Goal: Navigation & Orientation: Find specific page/section

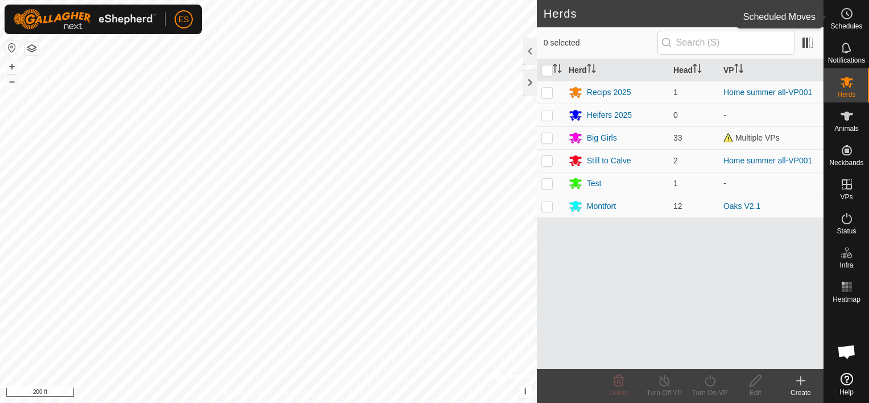
click at [844, 25] on span "Schedules" at bounding box center [846, 26] width 32 height 7
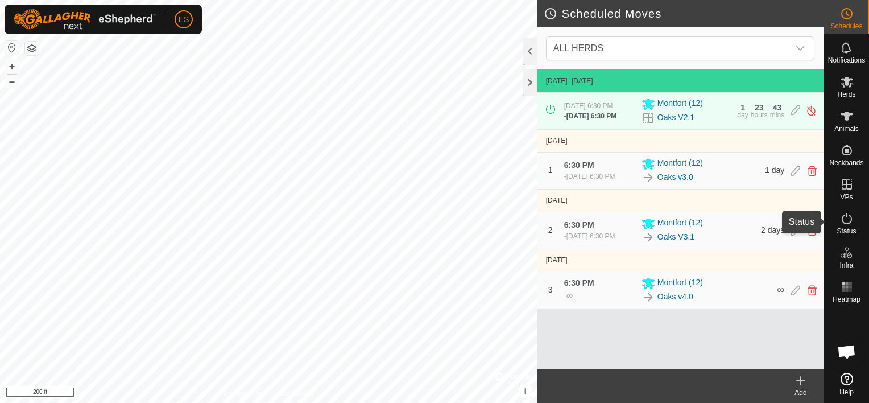
click at [843, 223] on icon at bounding box center [847, 219] width 14 height 14
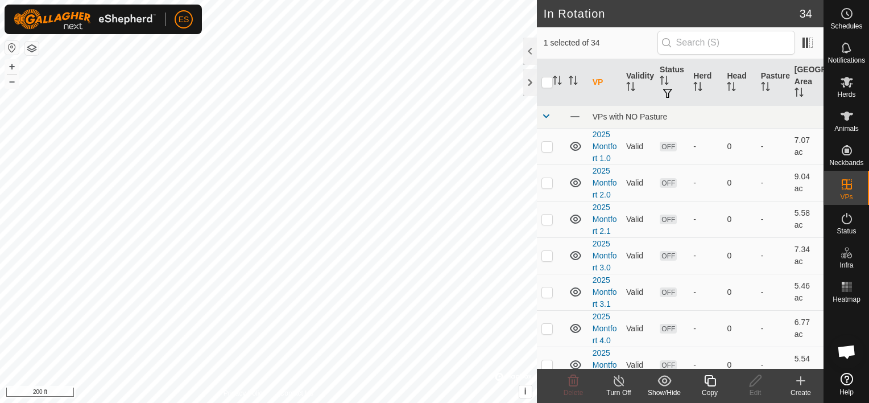
checkbox input "true"
checkbox input "false"
click at [847, 226] on es-activation-svg-icon at bounding box center [846, 218] width 20 height 18
